Goal: Information Seeking & Learning: Learn about a topic

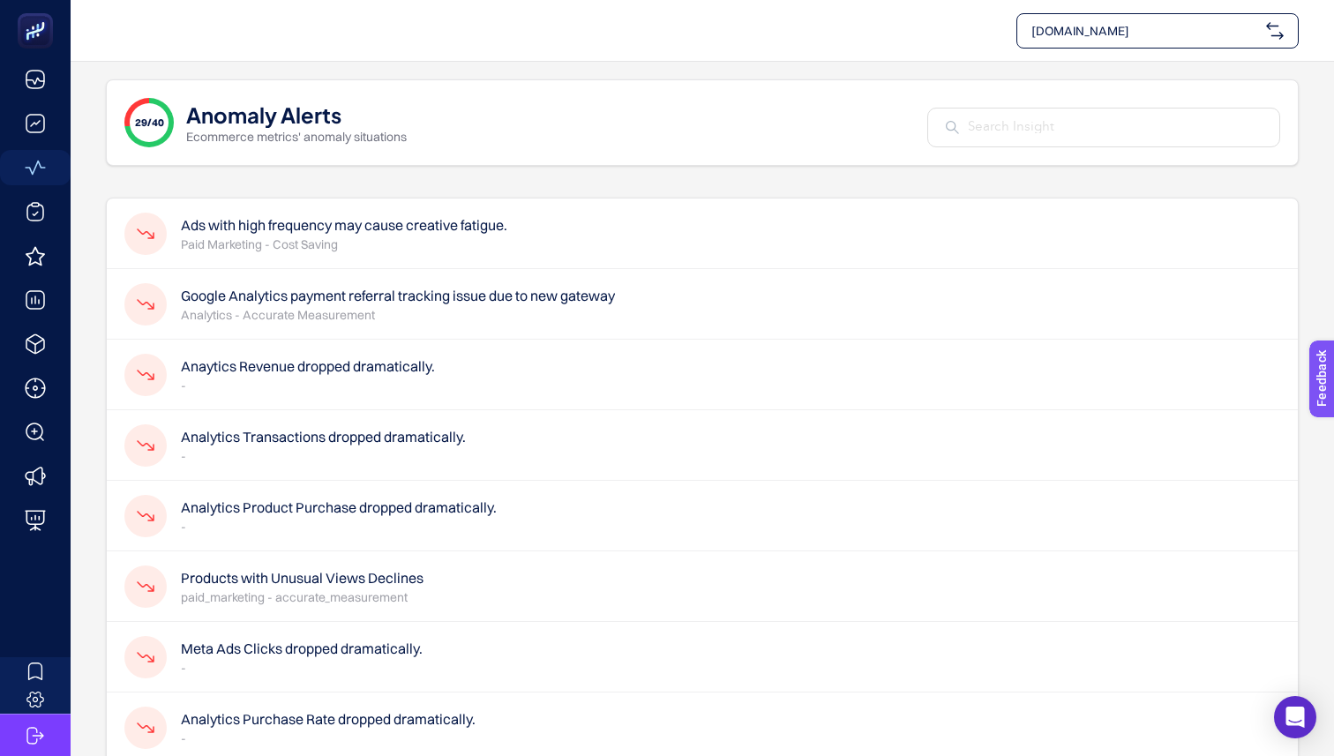
click at [411, 228] on h4 "Ads with high frequency may cause creative fatigue." at bounding box center [344, 224] width 326 height 21
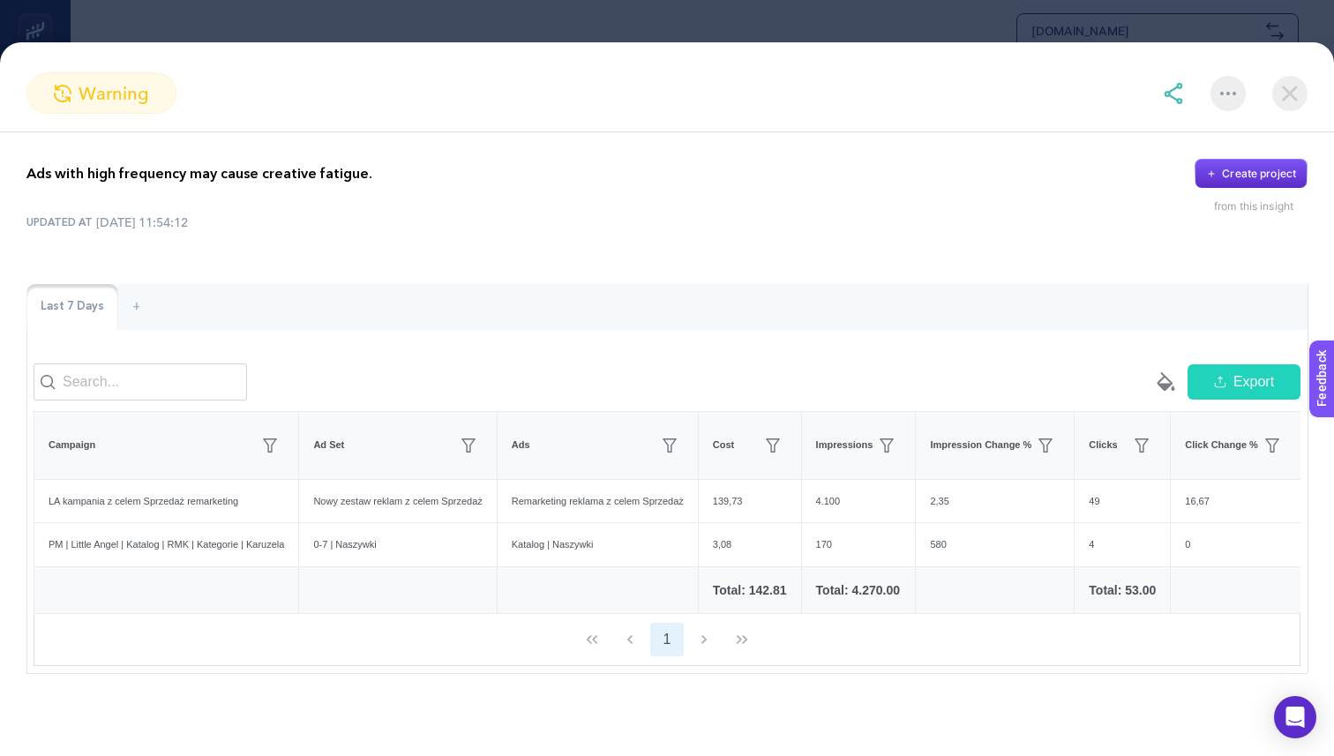
scroll to position [1, 0]
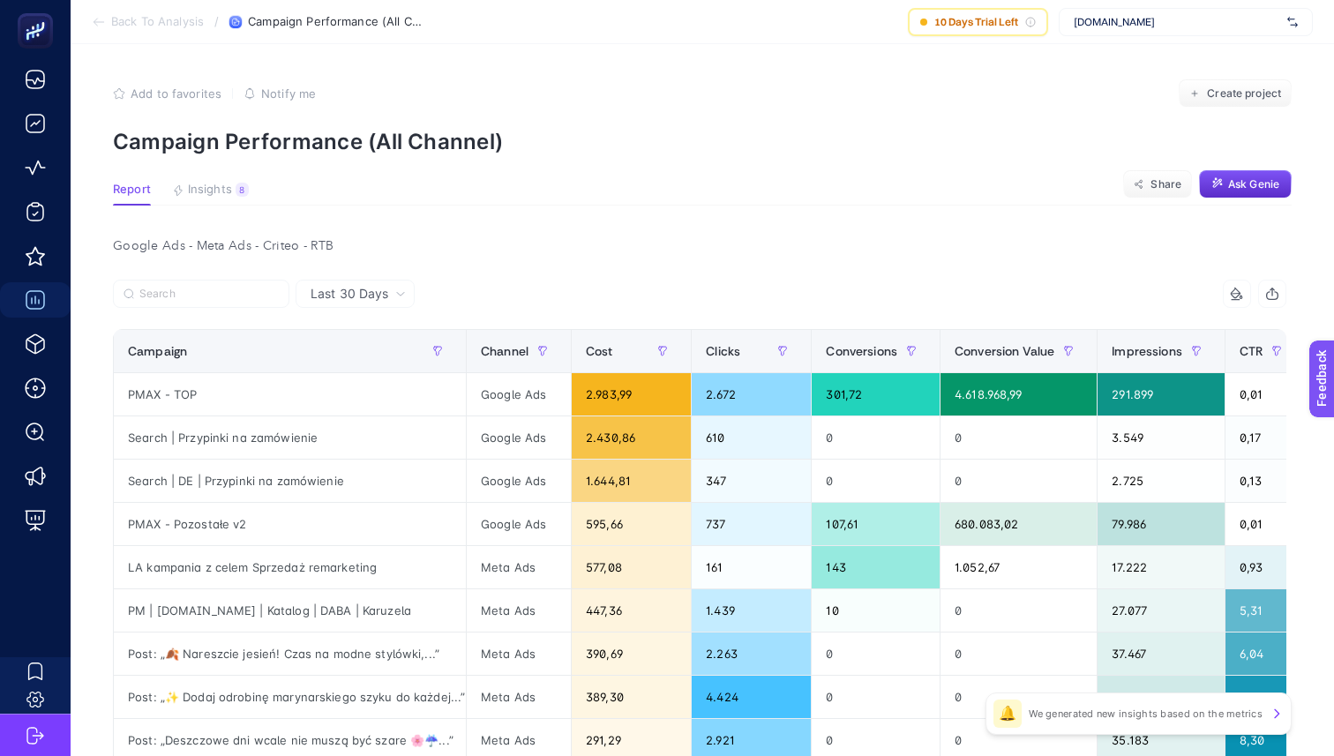
scroll to position [0, 1187]
